Goal: Information Seeking & Learning: Learn about a topic

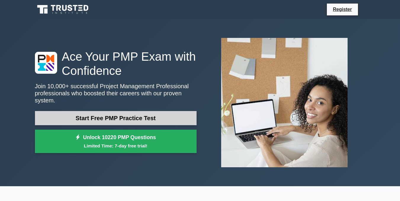
click at [165, 116] on link "Start Free PMP Practice Test" at bounding box center [116, 118] width 162 height 14
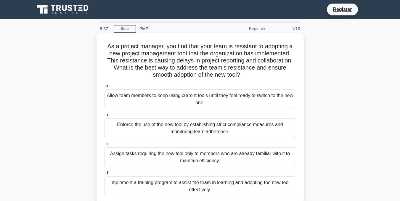
click at [181, 102] on div "Allow team members to keep using current tools until they feel ready to switch …" at bounding box center [200, 100] width 192 height 20
click at [104, 88] on input "a. Allow team members to keep using current tools until they feel ready to swit…" at bounding box center [104, 86] width 0 height 4
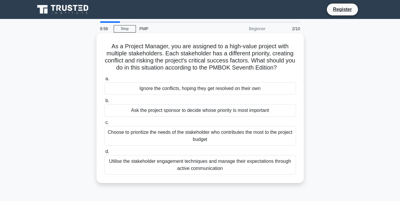
click at [187, 92] on div "Ignore the conflicts, hoping they get resolved on their own" at bounding box center [200, 88] width 192 height 12
click at [104, 81] on input "a. Ignore the conflicts, hoping they get resolved on their own" at bounding box center [104, 79] width 0 height 4
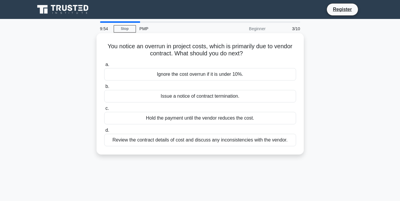
click at [190, 73] on div "Ignore the cost overrun if it is under 10%." at bounding box center [200, 74] width 192 height 12
click at [104, 67] on input "a. Ignore the cost overrun if it is under 10%." at bounding box center [104, 65] width 0 height 4
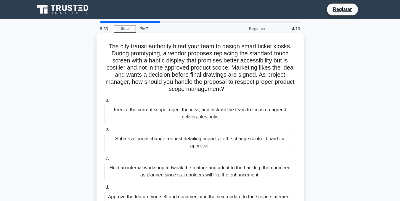
click at [178, 118] on div "Freeze the current scope, reject the idea, and instruct the team to focus on ag…" at bounding box center [200, 114] width 192 height 20
click at [104, 102] on input "a. Freeze the current scope, reject the idea, and instruct the team to focus on…" at bounding box center [104, 100] width 0 height 4
